Goal: Navigation & Orientation: Find specific page/section

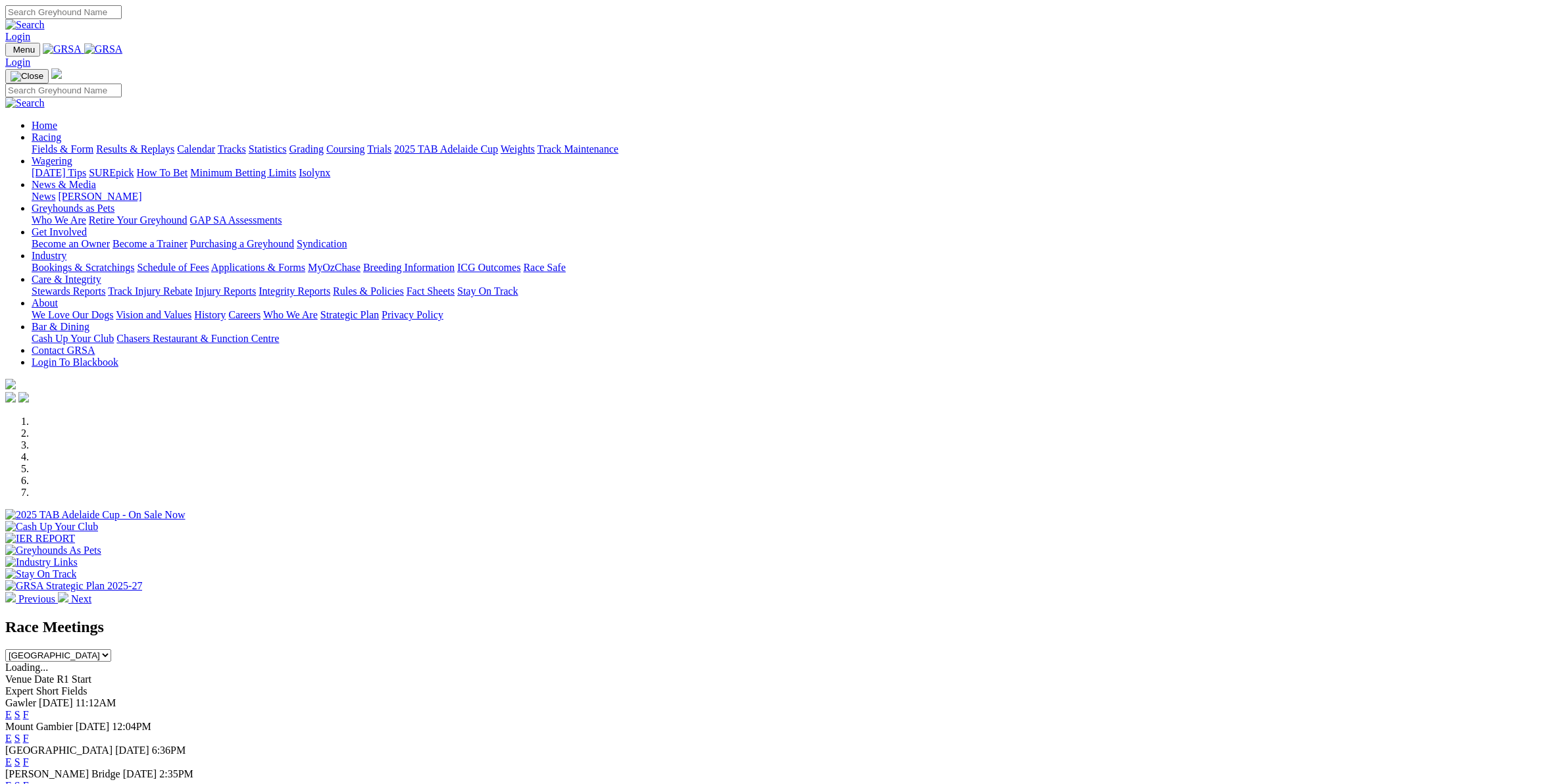
click at [123, 47] on img at bounding box center [104, 50] width 39 height 12
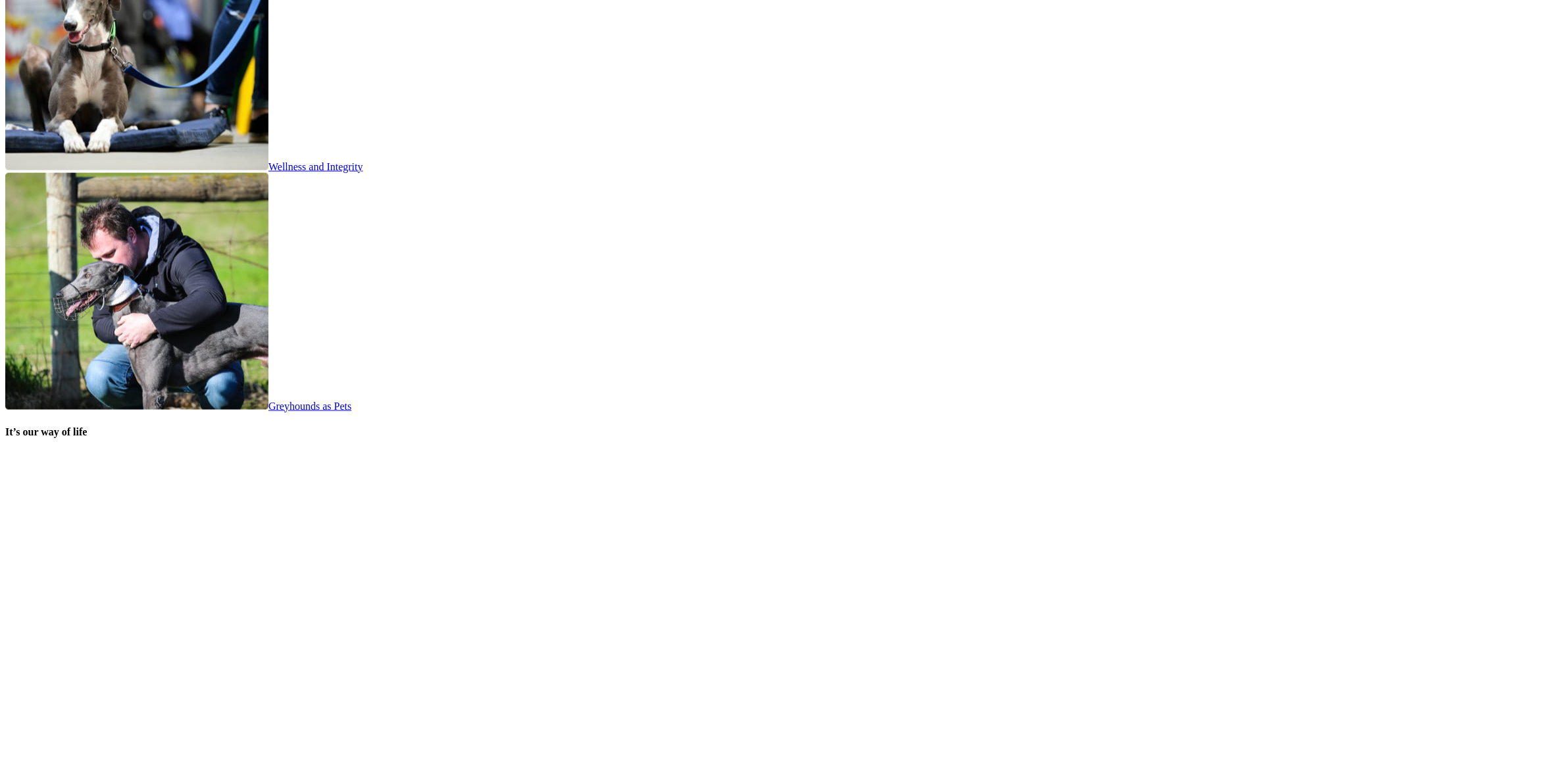
scroll to position [2411, 0]
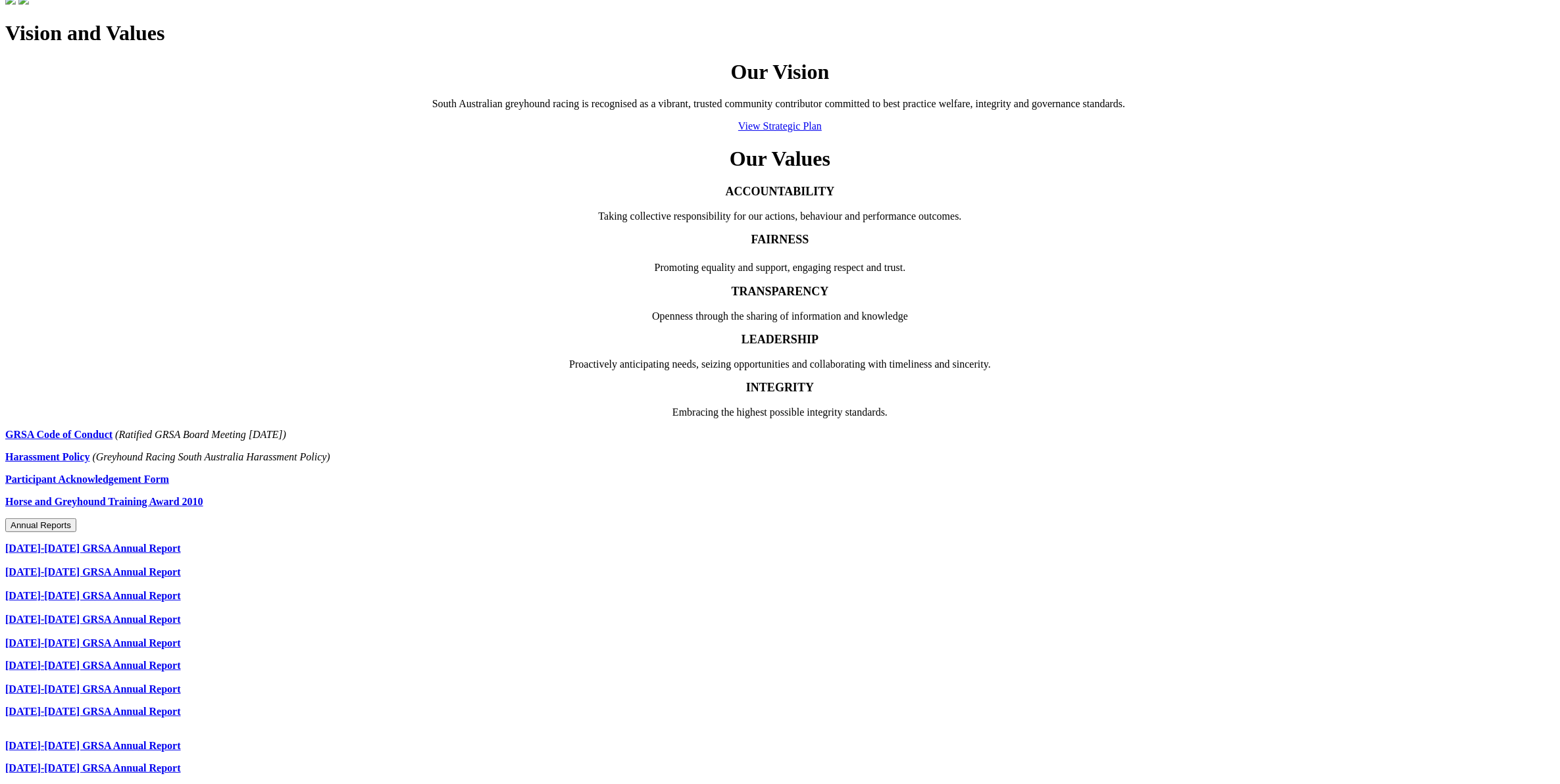
scroll to position [438, 0]
